Goal: Information Seeking & Learning: Understand process/instructions

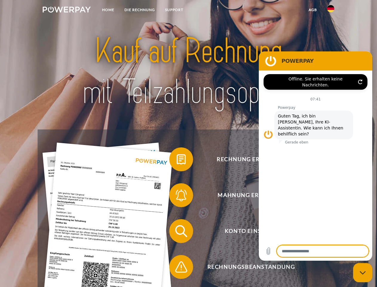
click at [67, 10] on img at bounding box center [67, 10] width 48 height 6
click at [331, 10] on img at bounding box center [330, 8] width 7 height 7
click at [313, 10] on link "agb" at bounding box center [313, 9] width 19 height 11
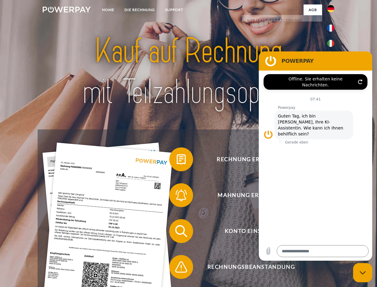
click at [177, 160] on span at bounding box center [172, 159] width 30 height 30
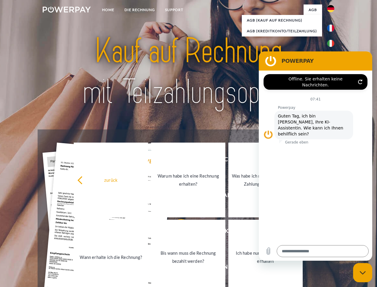
click at [177, 196] on div "zurück Warum habe ich eine Rechnung erhalten? Was habe ich noch offen, ist mein…" at bounding box center [188, 218] width 241 height 154
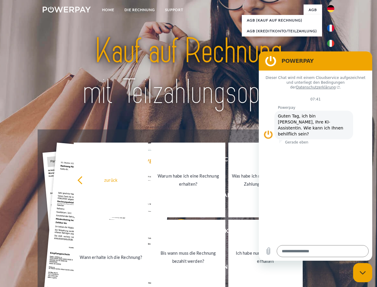
click at [177, 232] on link "Bis wann muss die Rechnung bezahlt werden?" at bounding box center [188, 256] width 74 height 75
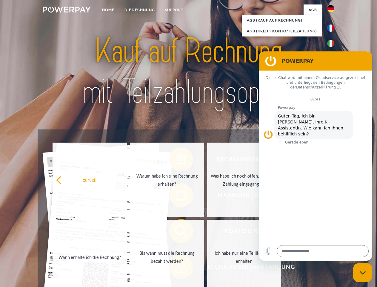
click at [177, 268] on span at bounding box center [172, 267] width 30 height 30
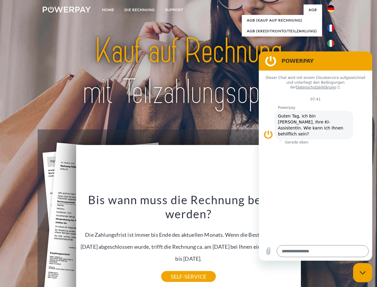
click at [363, 272] on icon "Messaging-Fenster schließen" at bounding box center [363, 273] width 6 height 4
type textarea "*"
